Goal: Task Accomplishment & Management: Manage account settings

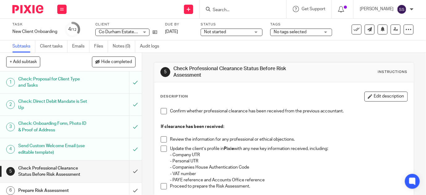
click at [242, 7] on input "Search" at bounding box center [240, 10] width 56 height 6
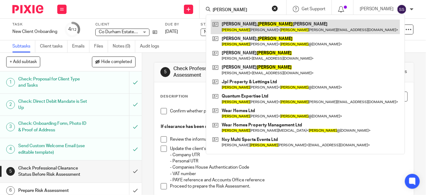
type input "james"
click at [265, 28] on link at bounding box center [305, 27] width 189 height 14
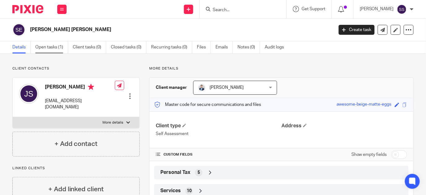
click at [44, 46] on link "Open tasks (1)" at bounding box center [51, 47] width 33 height 12
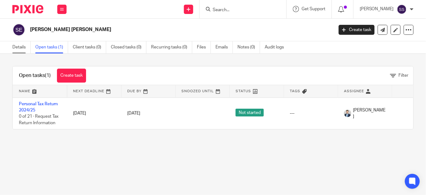
click at [20, 46] on link "Details" at bounding box center [21, 47] width 18 height 12
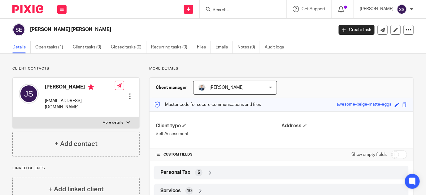
click at [126, 121] on div at bounding box center [128, 123] width 4 height 4
click at [13, 116] on input "More details" at bounding box center [12, 116] width 0 height 0
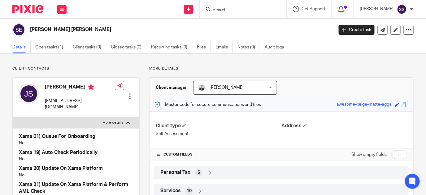
click at [114, 120] on p "More details" at bounding box center [113, 122] width 21 height 5
click at [13, 116] on input "More details" at bounding box center [12, 116] width 0 height 0
checkbox input "false"
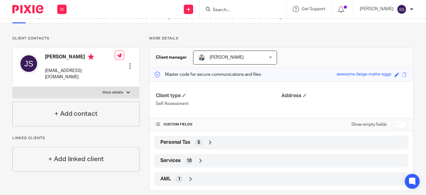
scroll to position [37, 0]
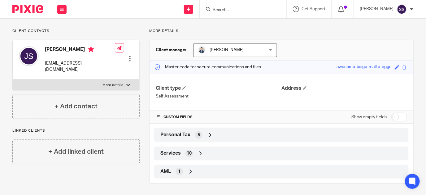
click at [392, 116] on input "checkbox" at bounding box center [400, 116] width 16 height 9
checkbox input "true"
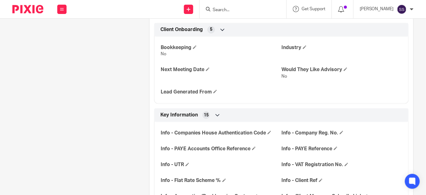
scroll to position [0, 0]
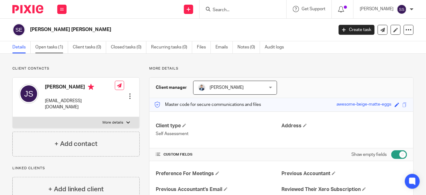
click at [50, 46] on link "Open tasks (1)" at bounding box center [51, 47] width 33 height 12
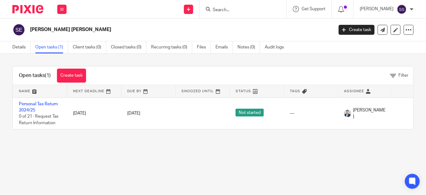
click at [239, 13] on div at bounding box center [243, 9] width 87 height 18
click at [233, 9] on input "Search" at bounding box center [240, 10] width 56 height 6
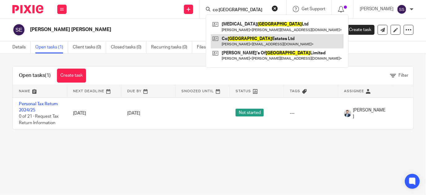
type input "co [GEOGRAPHIC_DATA]"
click at [245, 38] on link at bounding box center [277, 41] width 133 height 14
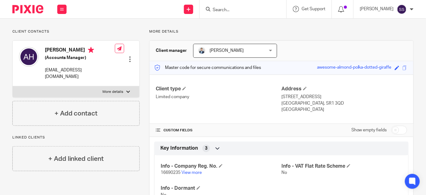
scroll to position [38, 0]
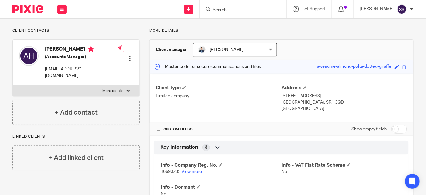
click at [393, 125] on input "checkbox" at bounding box center [400, 129] width 16 height 9
checkbox input "true"
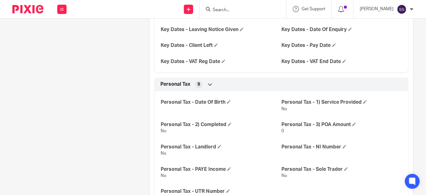
scroll to position [595, 0]
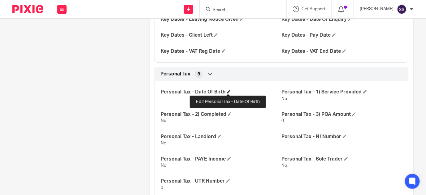
click at [228, 91] on span at bounding box center [229, 92] width 4 height 4
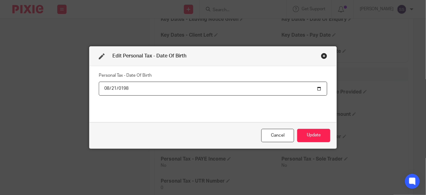
type input "1982-08-21"
click at [314, 132] on button "Update" at bounding box center [313, 135] width 33 height 13
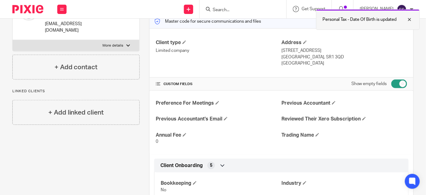
scroll to position [52, 0]
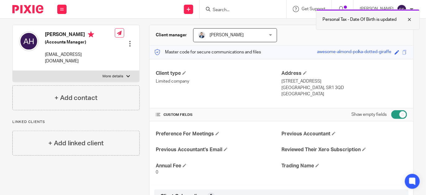
click at [415, 27] on div "Personal Tax - Date Of Birth is updated" at bounding box center [368, 19] width 104 height 20
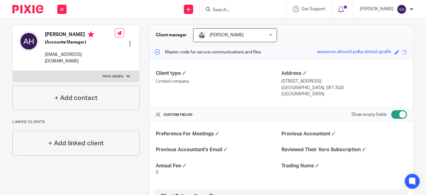
click at [415, 27] on div "Personal Tax - Date Of Birth is updated" at bounding box center [420, 19] width 104 height 20
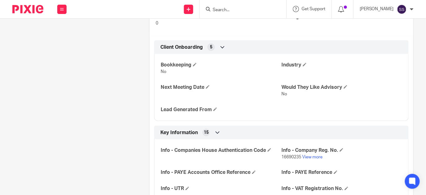
scroll to position [0, 0]
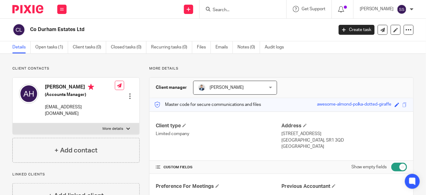
click at [129, 93] on div at bounding box center [130, 96] width 6 height 6
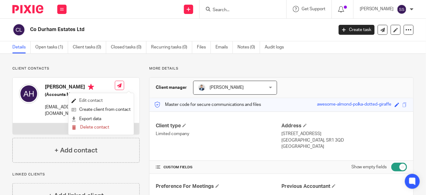
click at [101, 98] on link "Edit contact" at bounding box center [101, 100] width 59 height 9
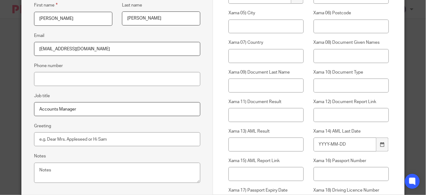
scroll to position [124, 0]
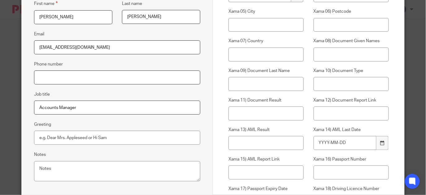
click at [60, 76] on input "Phone number" at bounding box center [117, 77] width 166 height 14
type input "07379660408"
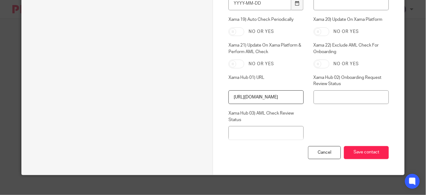
scroll to position [327, 0]
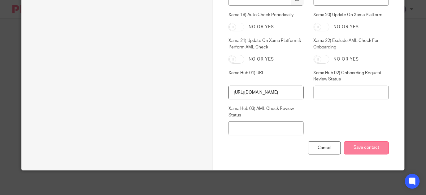
click at [366, 145] on input "Save contact" at bounding box center [366, 147] width 45 height 13
click at [366, 144] on input "Save contact" at bounding box center [366, 147] width 45 height 13
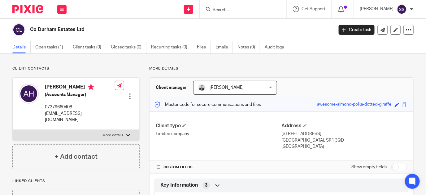
click at [393, 165] on input "checkbox" at bounding box center [400, 166] width 16 height 9
checkbox input "true"
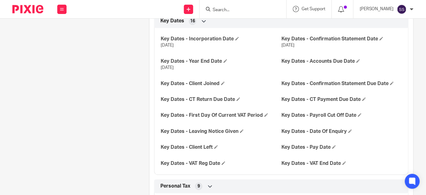
scroll to position [480, 0]
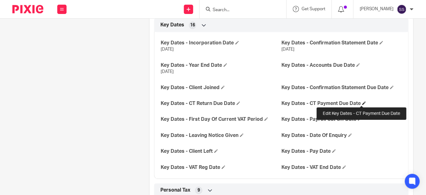
click at [362, 102] on span at bounding box center [364, 103] width 4 height 4
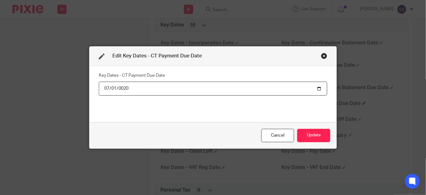
type input "0202-07-01"
type input "[DATE]"
click at [315, 132] on button "Update" at bounding box center [313, 135] width 33 height 13
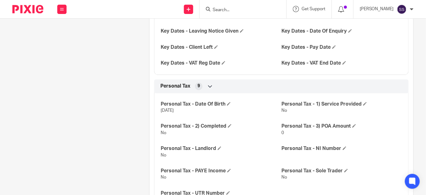
scroll to position [629, 0]
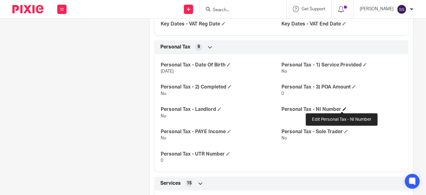
click at [343, 107] on span at bounding box center [345, 109] width 4 height 4
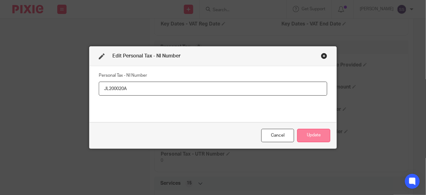
type input "JL200020A"
click at [318, 132] on button "Update" at bounding box center [313, 135] width 33 height 13
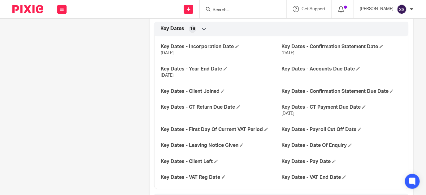
scroll to position [471, 0]
